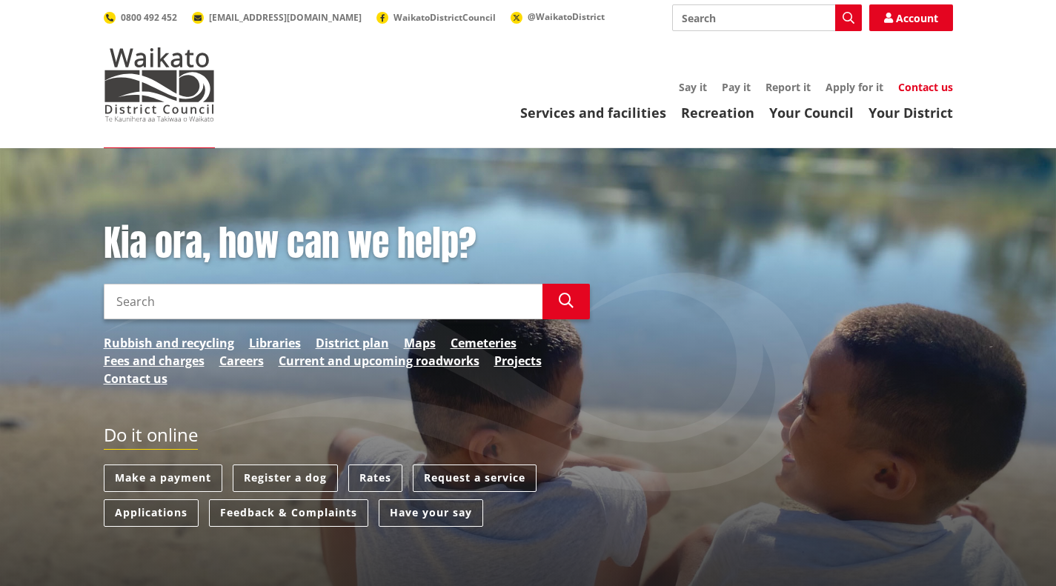
click at [912, 85] on link "Contact us" at bounding box center [925, 87] width 55 height 14
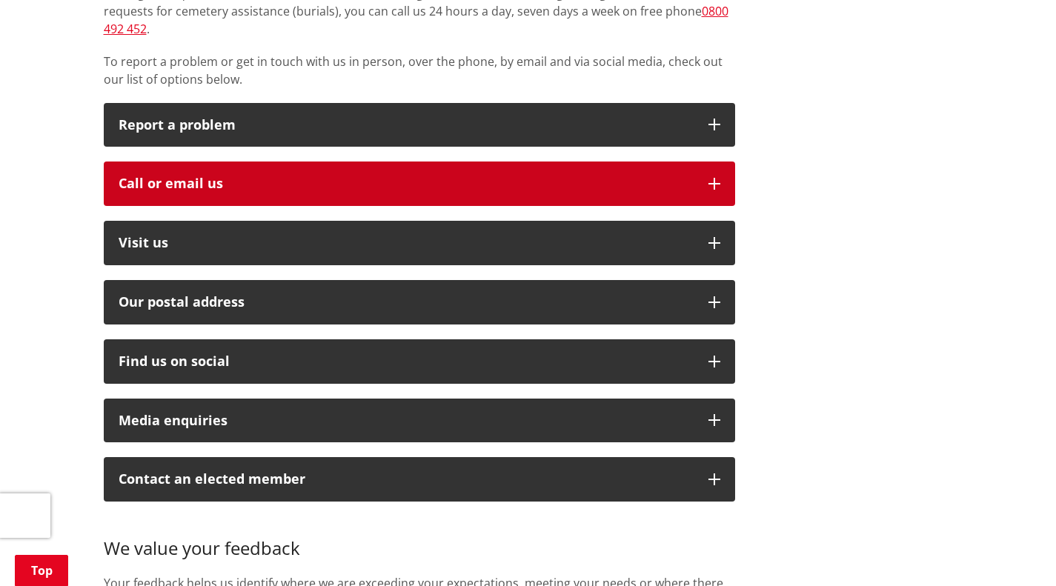
scroll to position [371, 0]
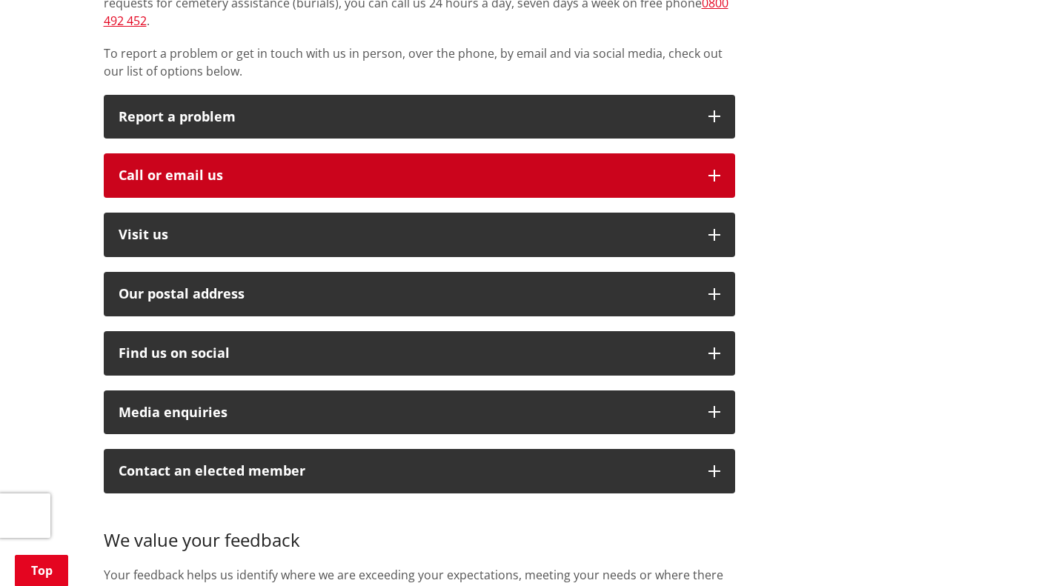
click at [718, 170] on icon "button" at bounding box center [715, 176] width 12 height 12
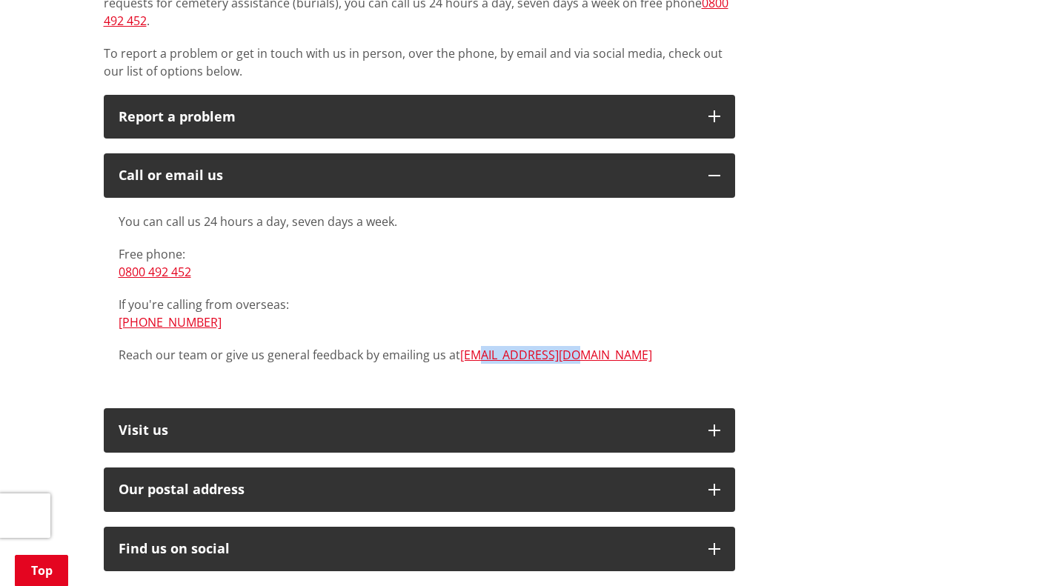
drag, startPoint x: 572, startPoint y: 339, endPoint x: 633, endPoint y: 16, distance: 328.9
click at [474, 351] on div "You can call us 24 hours a day, seven days a week. Free phone: [PHONE_NUMBER] I…" at bounding box center [420, 296] width 632 height 196
